Goal: Transaction & Acquisition: Subscribe to service/newsletter

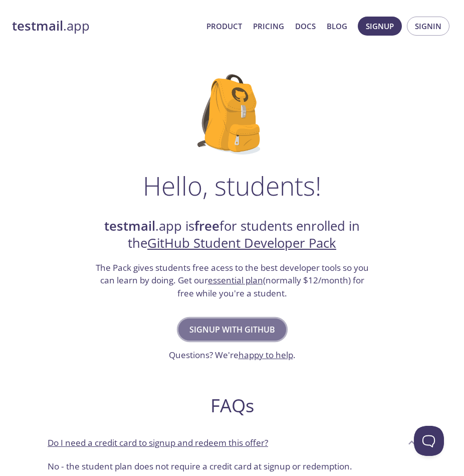
click at [259, 328] on span "Signup with GitHub" at bounding box center [233, 329] width 86 height 14
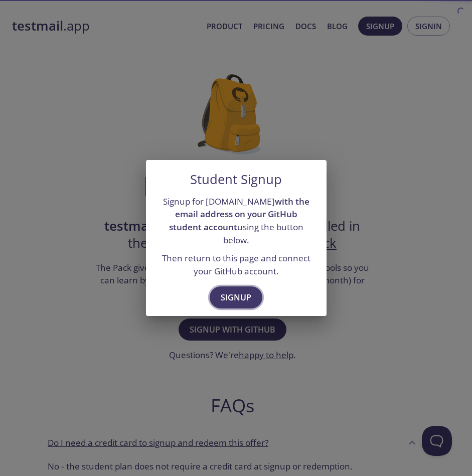
click at [249, 290] on span "Signup" at bounding box center [236, 297] width 31 height 14
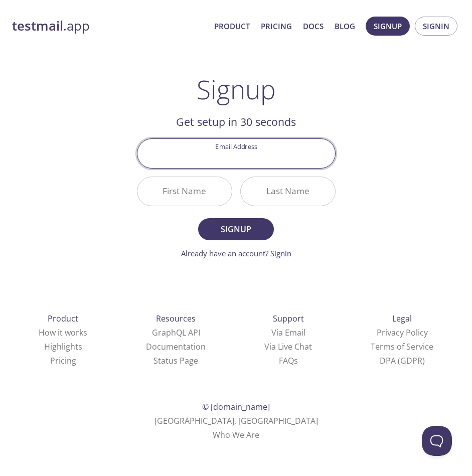
click at [285, 156] on input "Email Address" at bounding box center [236, 153] width 198 height 29
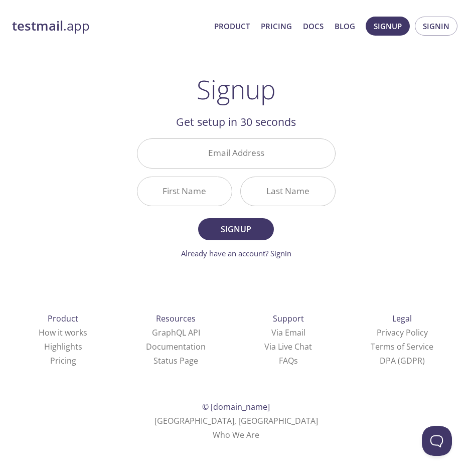
click at [341, 145] on main "Signup Get setup in 30 seconds Email Address First Name Last Name Signup Alread…" at bounding box center [236, 166] width 223 height 185
click at [382, 23] on span "Signup" at bounding box center [388, 26] width 28 height 13
click at [386, 23] on span "Signup" at bounding box center [388, 26] width 28 height 13
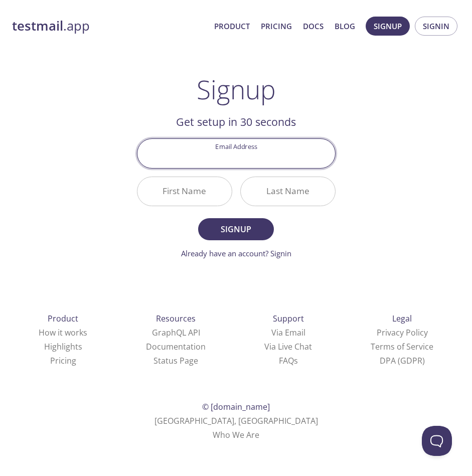
click at [223, 147] on input "Email Address" at bounding box center [236, 153] width 198 height 29
type input "240701399@rajalakshmi.edu.in"
drag, startPoint x: 318, startPoint y: 153, endPoint x: 142, endPoint y: 155, distance: 176.0
click at [142, 155] on input "240701399@rajalakshmi.edu.in" at bounding box center [236, 153] width 198 height 29
click at [219, 155] on input "Email Address" at bounding box center [236, 153] width 198 height 29
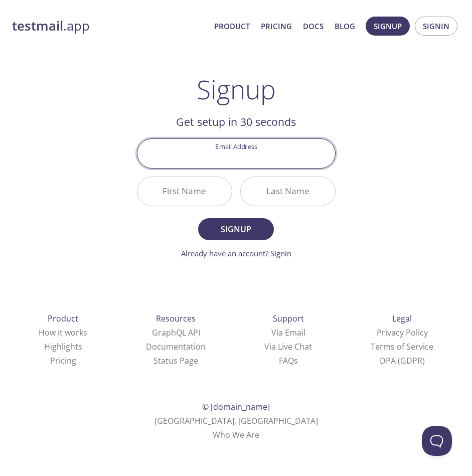
type input "[EMAIL_ADDRESS][PERSON_NAME][DOMAIN_NAME]"
click at [191, 186] on input "First Name" at bounding box center [184, 191] width 94 height 29
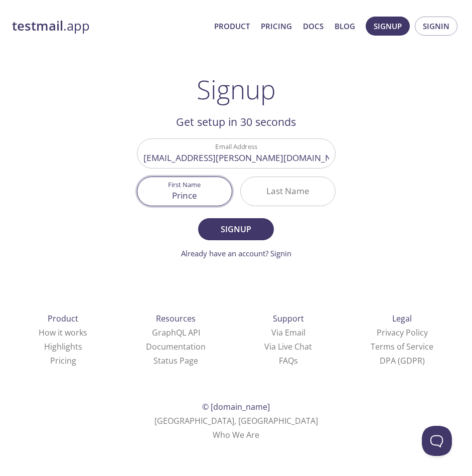
type input "Prince"
click at [300, 201] on input "Last Name" at bounding box center [288, 191] width 94 height 29
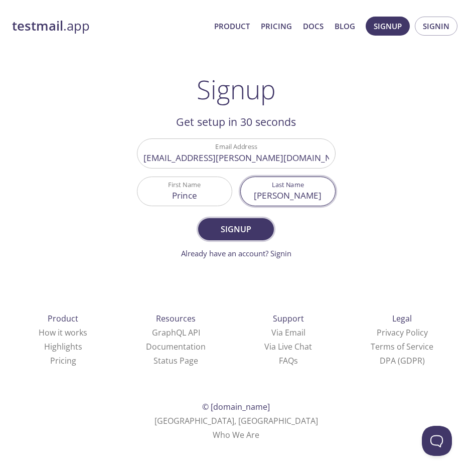
type input "[PERSON_NAME]"
click at [242, 238] on button "Signup" at bounding box center [235, 229] width 75 height 22
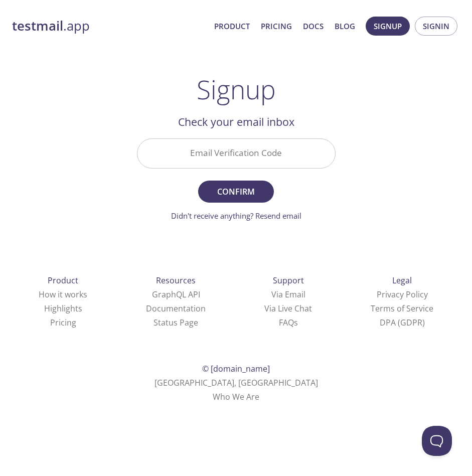
click at [247, 151] on input "Email Verification Code" at bounding box center [236, 153] width 198 height 29
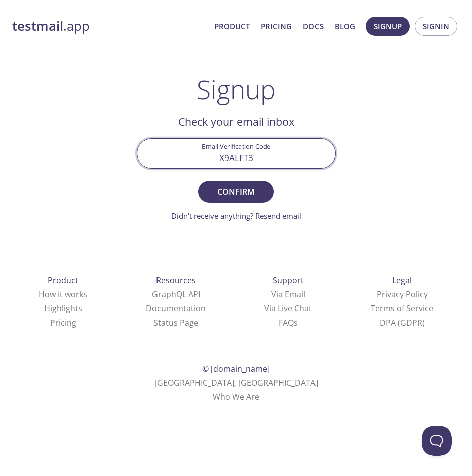
type input "X9ALFT3"
click at [198, 180] on button "Confirm" at bounding box center [235, 191] width 75 height 22
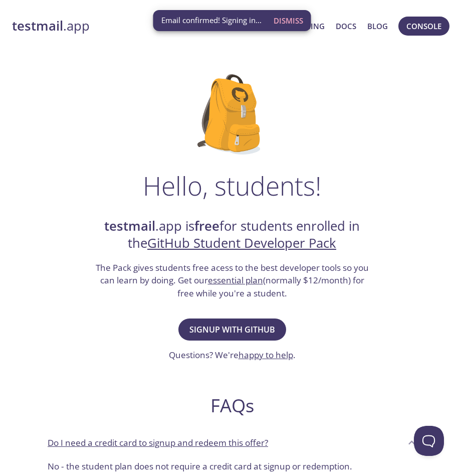
scroll to position [241, 0]
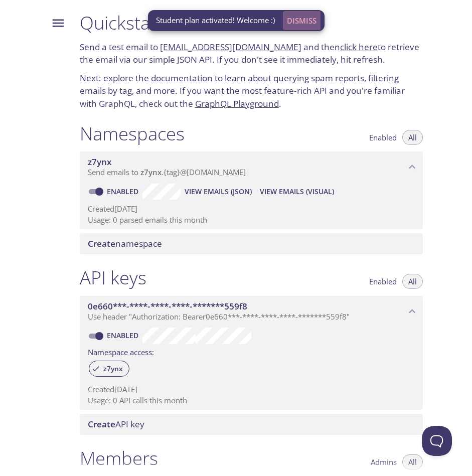
click at [302, 24] on span "Dismiss" at bounding box center [302, 20] width 30 height 13
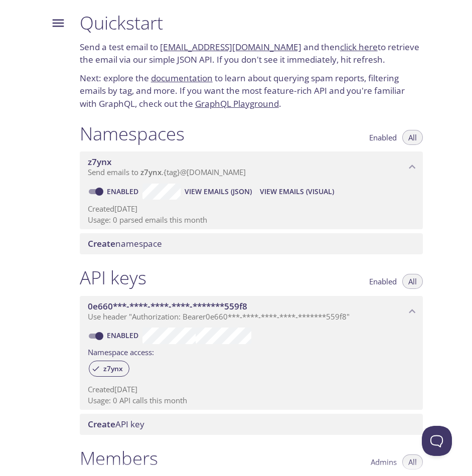
click at [417, 168] on icon "z7ynx namespace" at bounding box center [412, 166] width 13 height 13
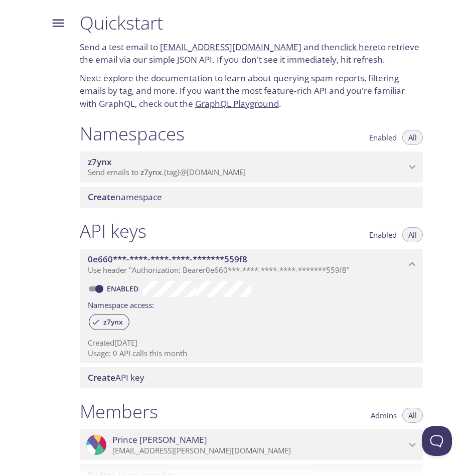
click at [419, 164] on icon "z7ynx namespace" at bounding box center [412, 166] width 13 height 13
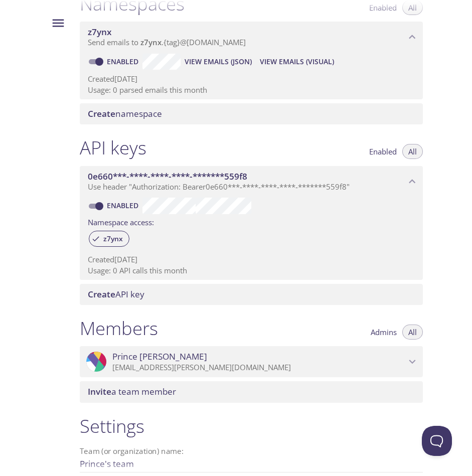
scroll to position [228, 0]
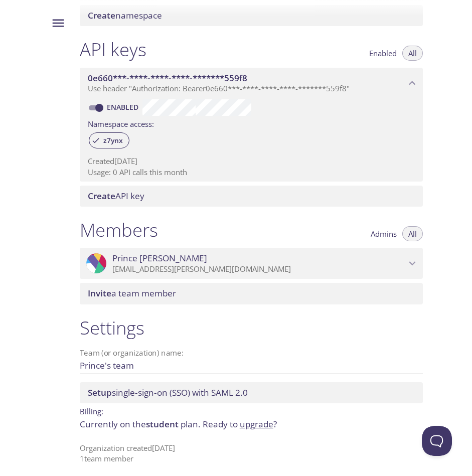
click at [249, 262] on span "[PERSON_NAME]" at bounding box center [258, 258] width 293 height 11
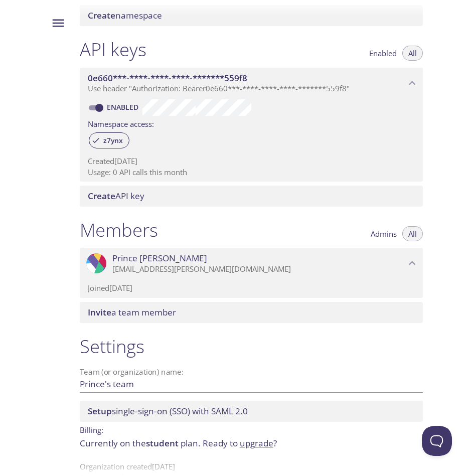
click at [249, 263] on span "[PERSON_NAME]" at bounding box center [258, 258] width 293 height 11
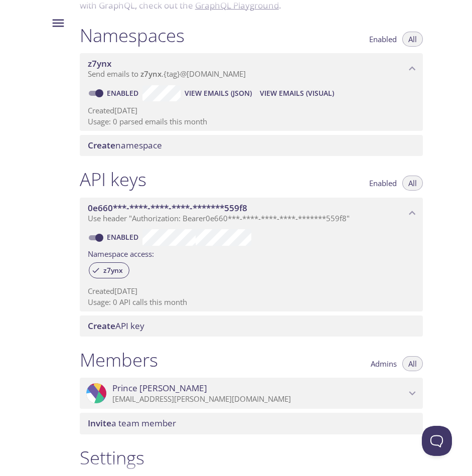
scroll to position [0, 0]
